Goal: Go to known website: Access a specific website the user already knows

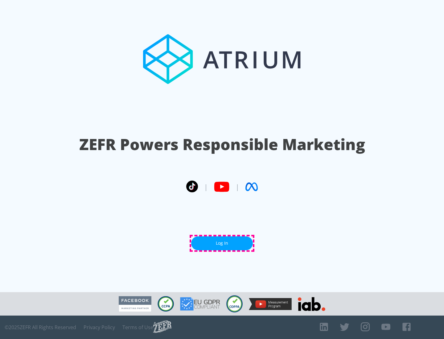
click at [222, 243] on link "Log In" at bounding box center [222, 244] width 62 height 14
